Goal: Transaction & Acquisition: Download file/media

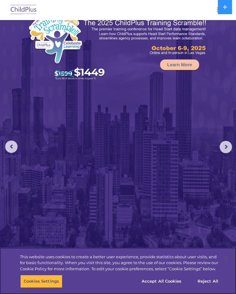
click at [165, 279] on button "Accept All Cookies" at bounding box center [161, 281] width 46 height 13
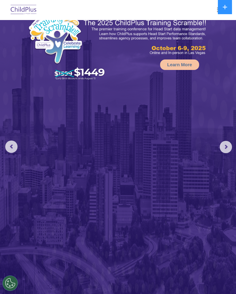
click at [215, 7] on button "button" at bounding box center [220, 10] width 13 height 10
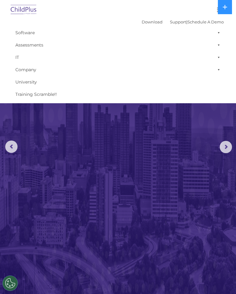
click at [218, 32] on span at bounding box center [218, 32] width 6 height 12
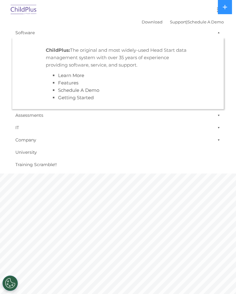
click at [221, 31] on span at bounding box center [218, 32] width 6 height 12
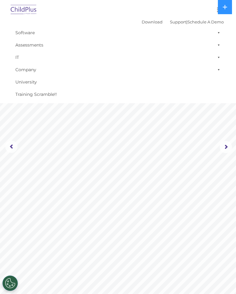
click at [146, 20] on link "Download" at bounding box center [152, 21] width 21 height 5
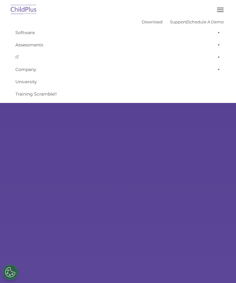
click at [217, 10] on button "button" at bounding box center [220, 10] width 13 height 10
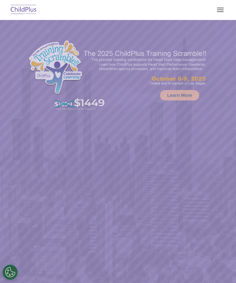
select select "MEDIUM"
click at [225, 11] on button at bounding box center [225, 7] width 14 height 14
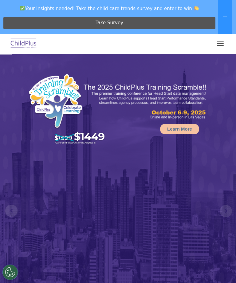
click at [224, 11] on button at bounding box center [225, 17] width 14 height 34
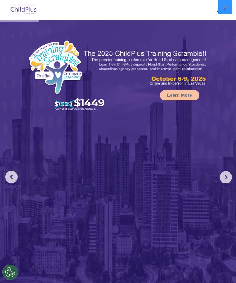
click at [213, 13] on div at bounding box center [118, 9] width 212 height 15
click at [213, 11] on div at bounding box center [118, 9] width 212 height 15
click at [215, 12] on button "button" at bounding box center [220, 10] width 13 height 10
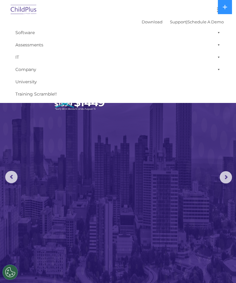
click at [217, 45] on span at bounding box center [218, 45] width 6 height 12
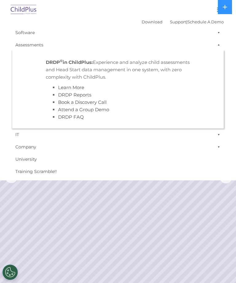
click at [218, 43] on span at bounding box center [218, 45] width 6 height 12
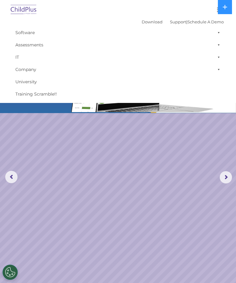
click at [146, 22] on link "Download" at bounding box center [152, 21] width 21 height 5
